Goal: Task Accomplishment & Management: Manage account settings

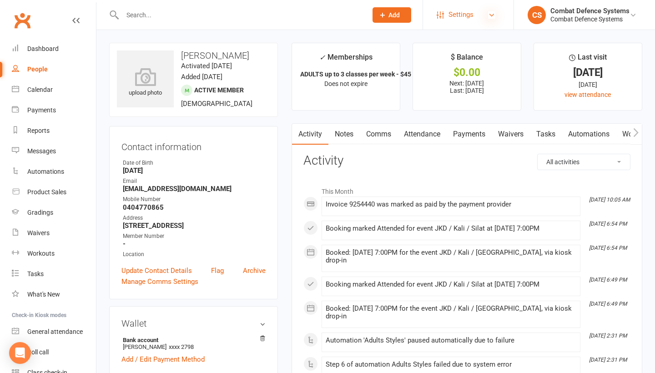
click at [493, 13] on icon at bounding box center [491, 14] width 7 height 7
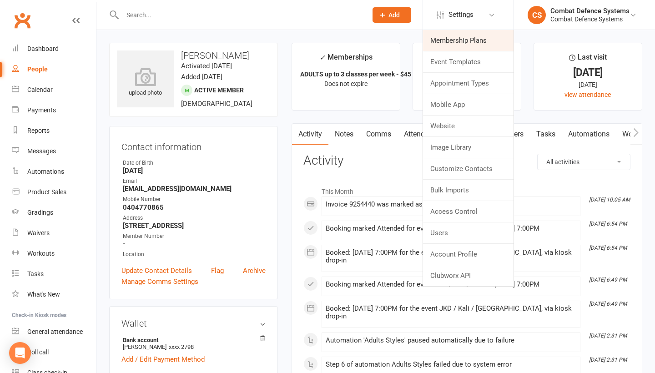
click at [465, 41] on link "Membership Plans" at bounding box center [468, 40] width 91 height 21
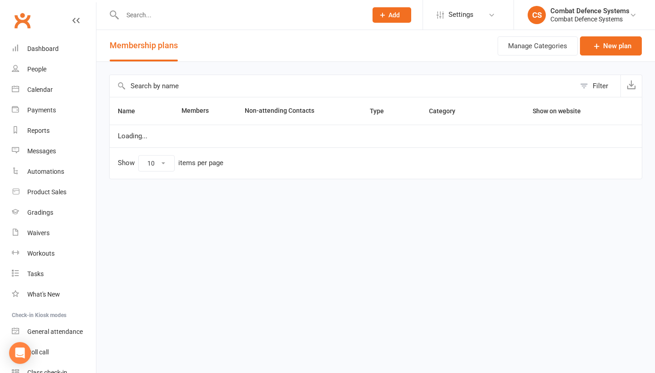
select select "50"
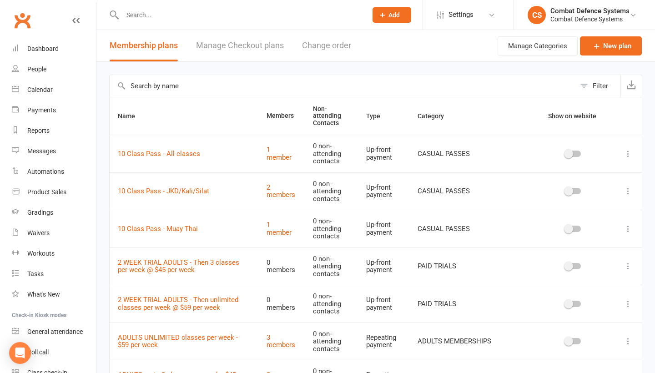
click at [164, 15] on input "text" at bounding box center [240, 15] width 241 height 13
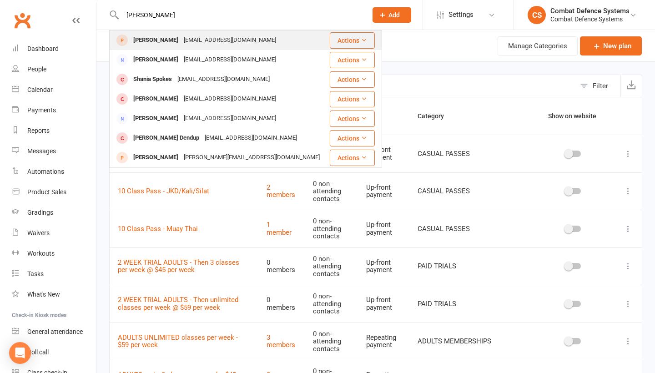
type input "[PERSON_NAME]"
click at [153, 40] on div "[PERSON_NAME]" at bounding box center [156, 40] width 50 height 13
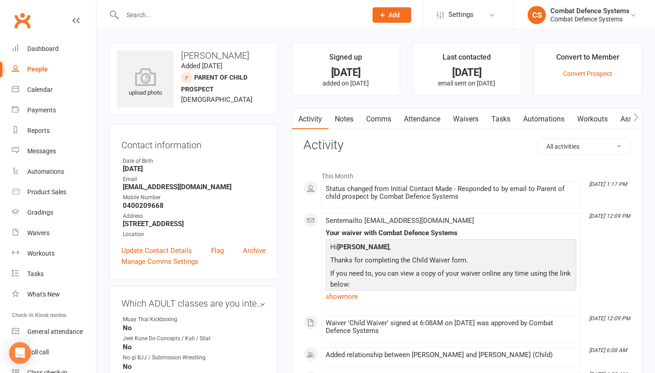
click at [464, 119] on link "Waivers" at bounding box center [466, 119] width 38 height 21
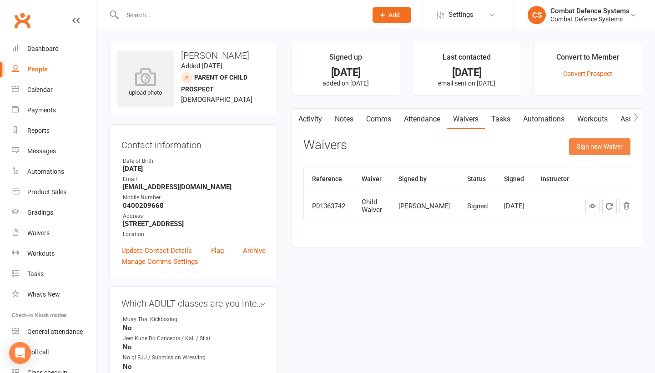
click at [574, 150] on button "Sign new Waiver" at bounding box center [599, 146] width 61 height 16
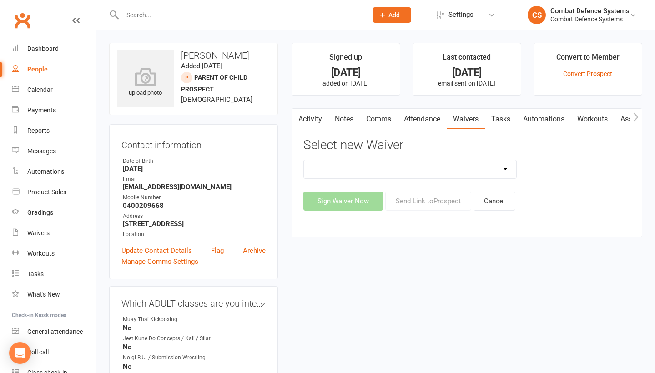
select select "5362"
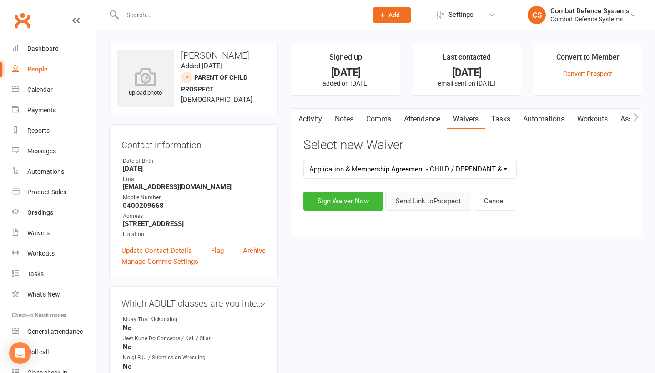
click at [414, 201] on button "Send Link to [GEOGRAPHIC_DATA]" at bounding box center [428, 201] width 86 height 19
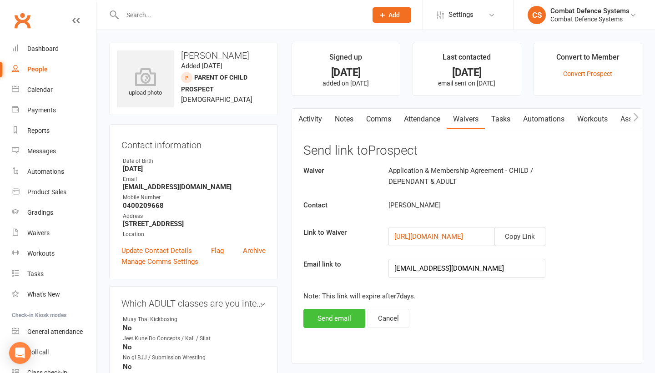
click at [337, 320] on button "Send email" at bounding box center [334, 318] width 62 height 19
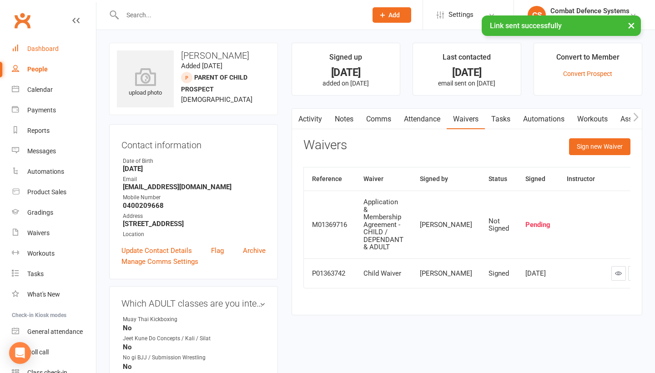
click at [41, 51] on div "Dashboard" at bounding box center [42, 48] width 31 height 7
